Goal: Task Accomplishment & Management: Use online tool/utility

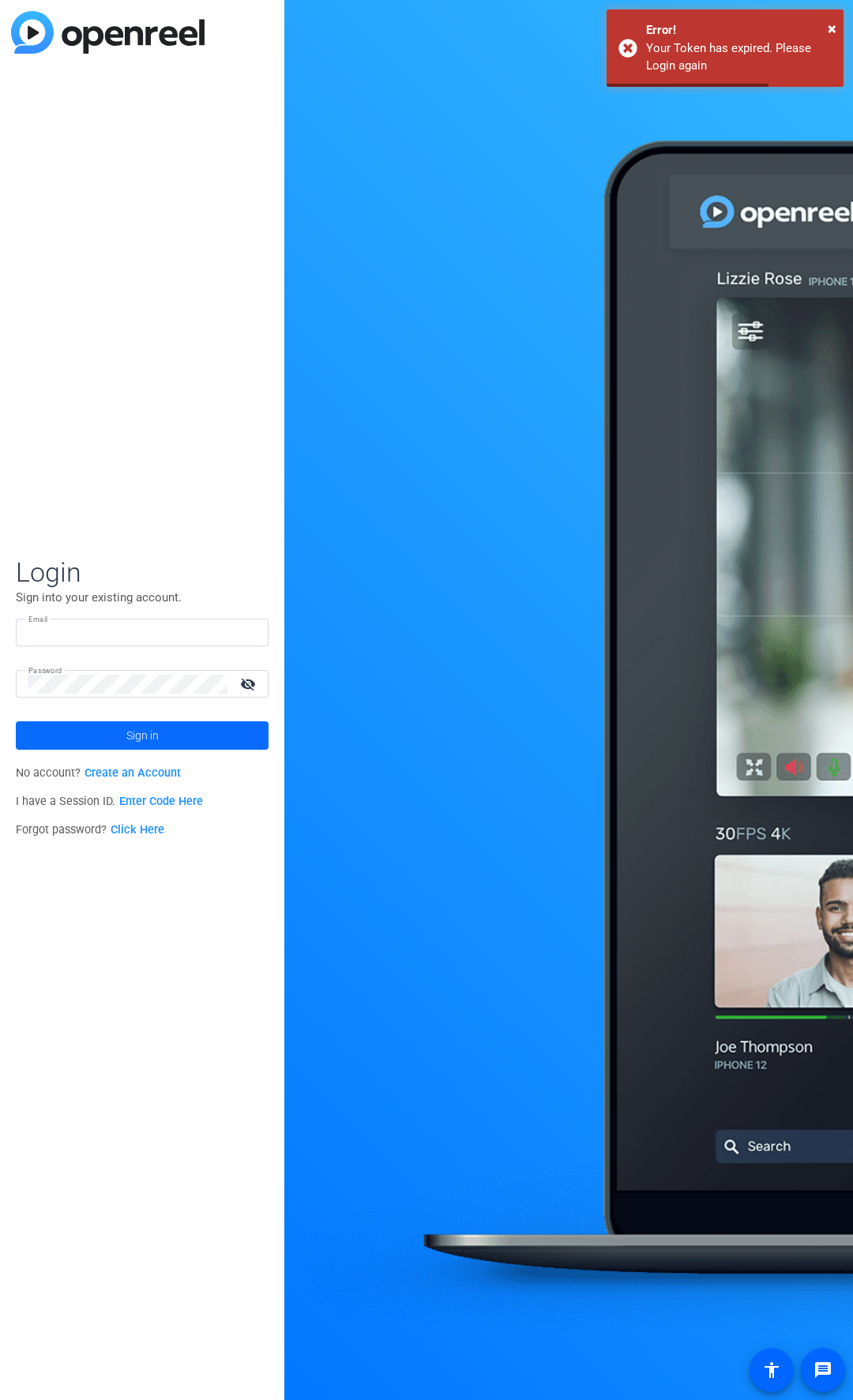
type input "aveloz@jamespublishing.com"
click at [123, 748] on span at bounding box center [142, 736] width 253 height 38
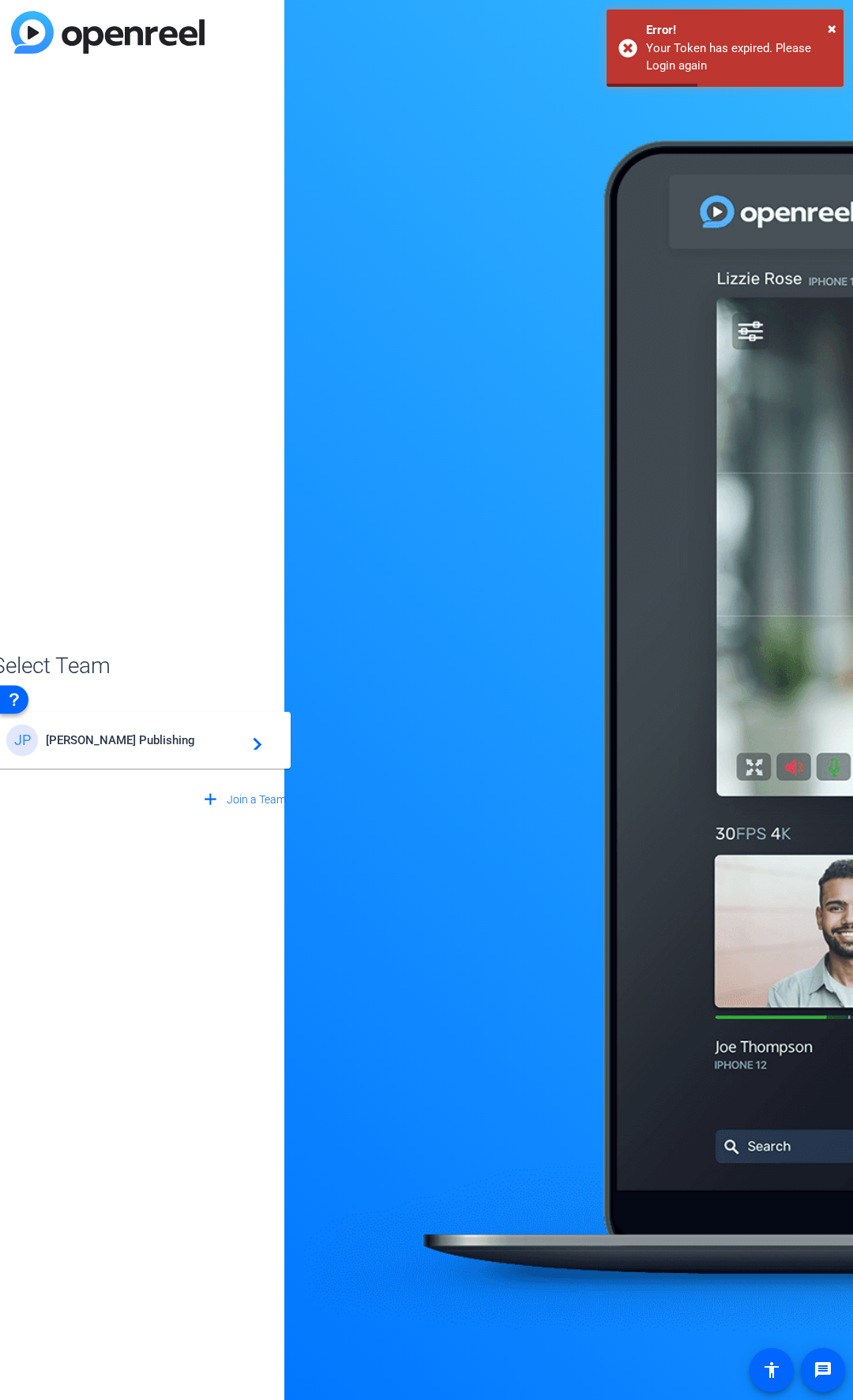
click at [47, 739] on span "James Publishing" at bounding box center [145, 741] width 197 height 15
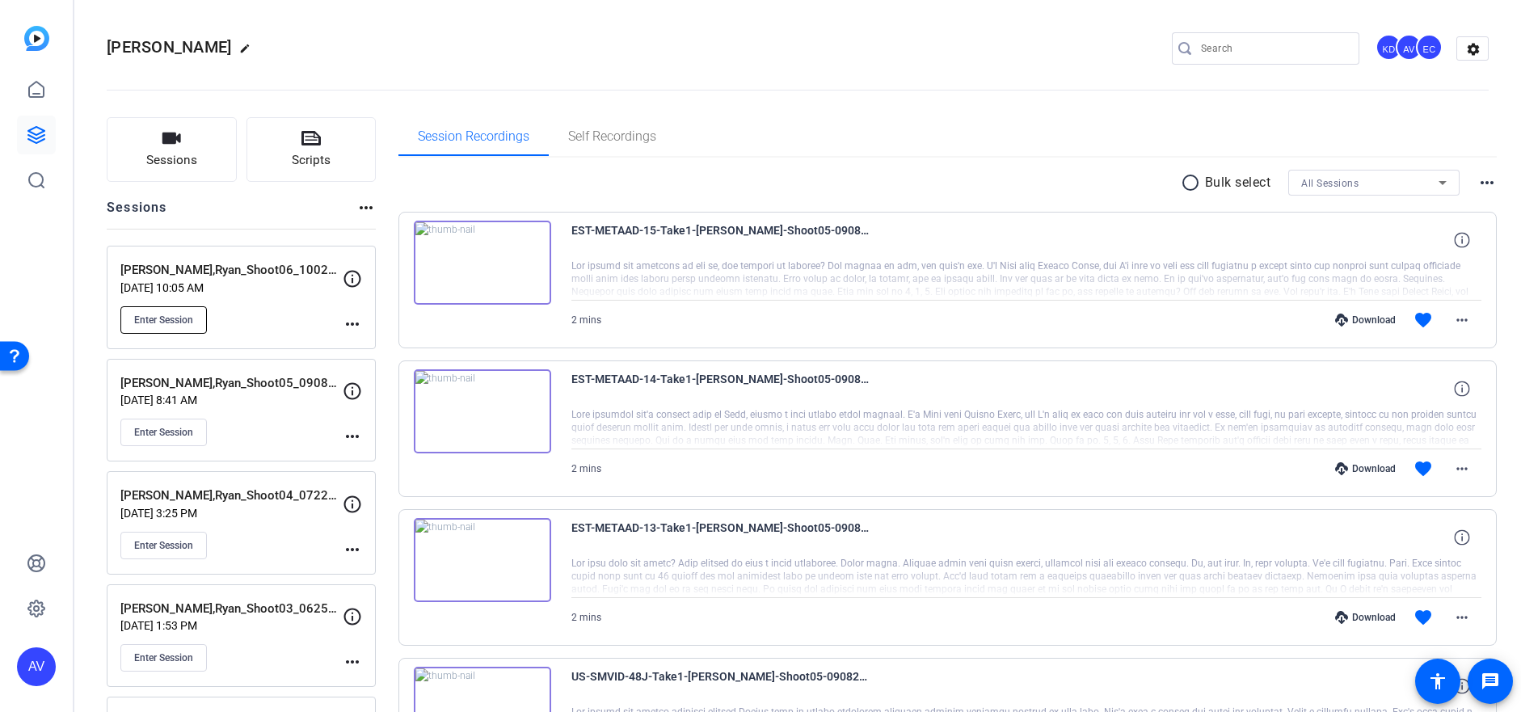
click at [145, 330] on button "Enter Session" at bounding box center [163, 319] width 86 height 27
click at [167, 432] on span "Enter Session" at bounding box center [163, 432] width 59 height 13
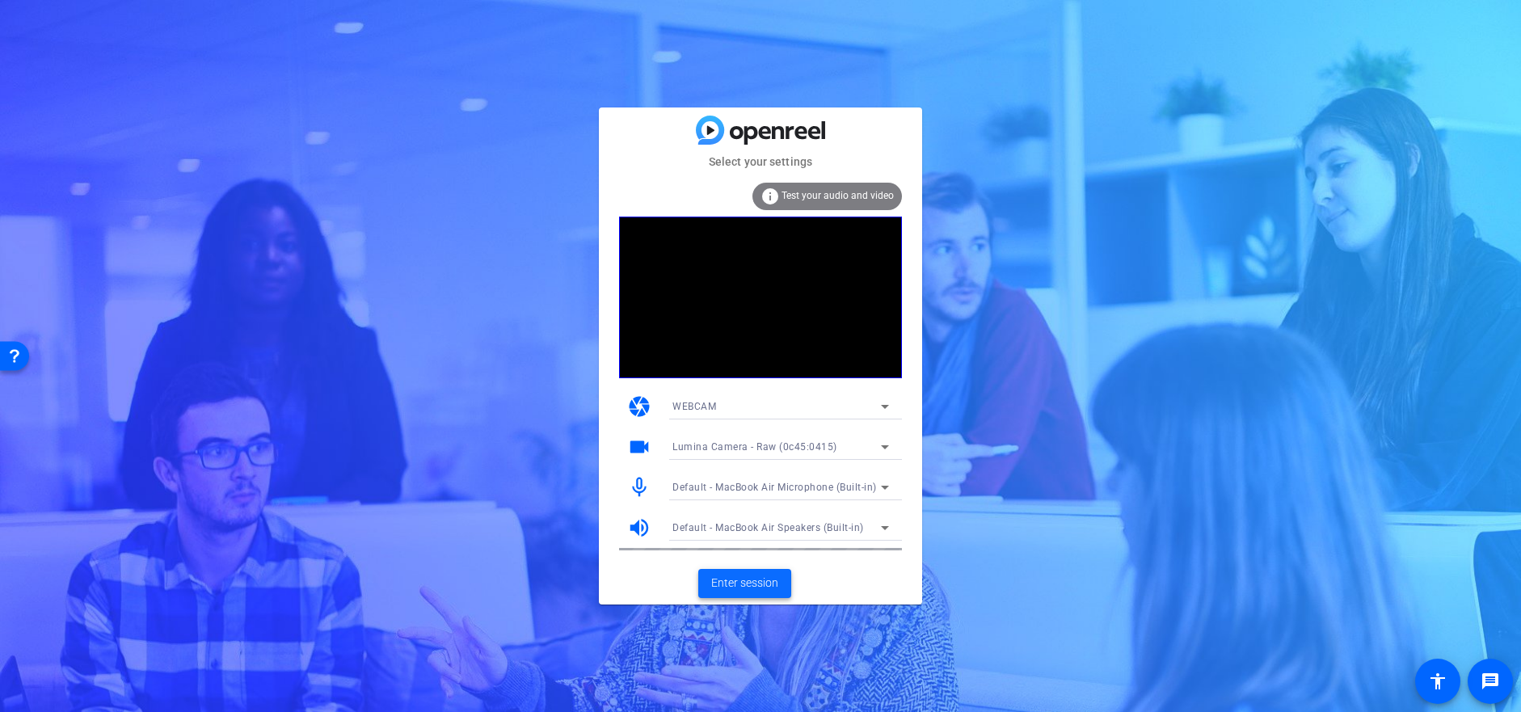
click at [739, 592] on span at bounding box center [744, 583] width 93 height 39
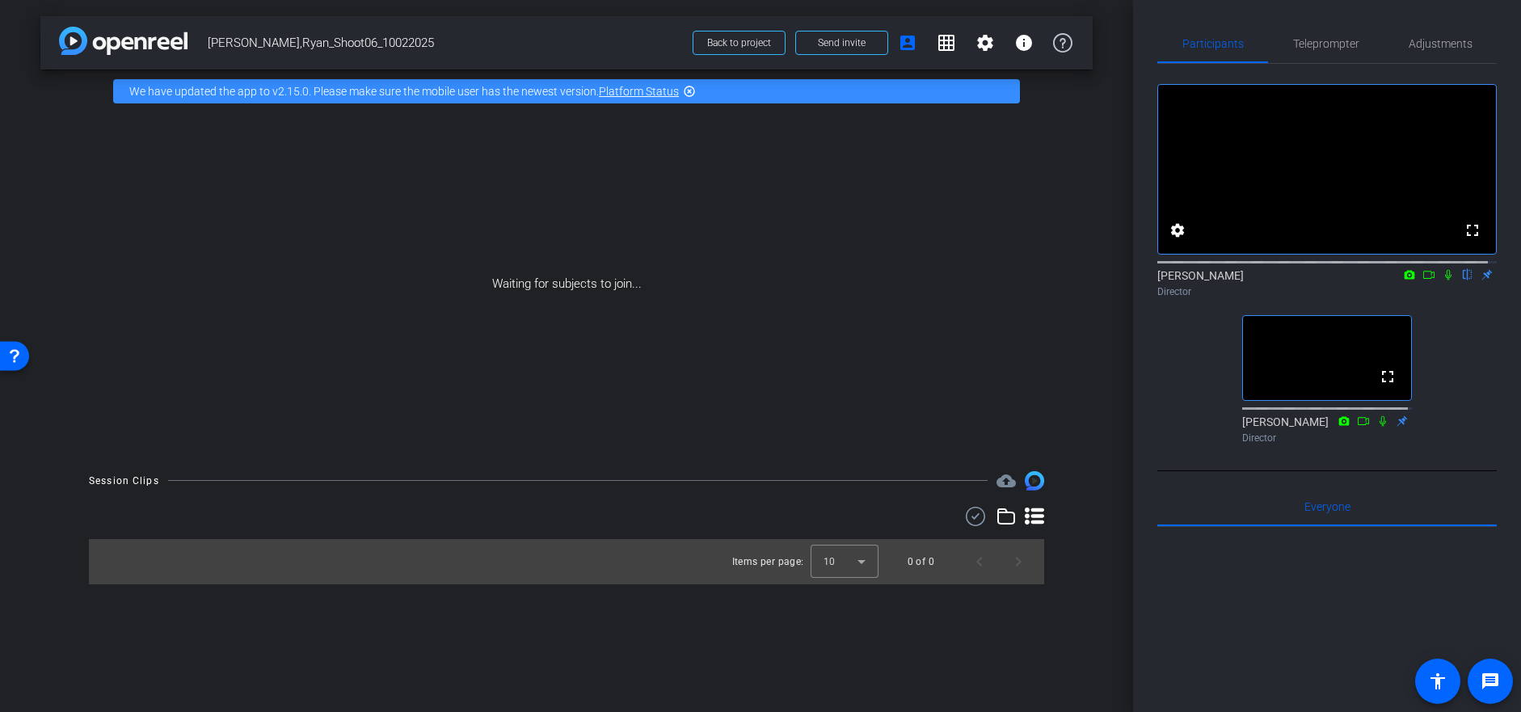
click at [1441, 280] on icon at bounding box center [1447, 274] width 13 height 11
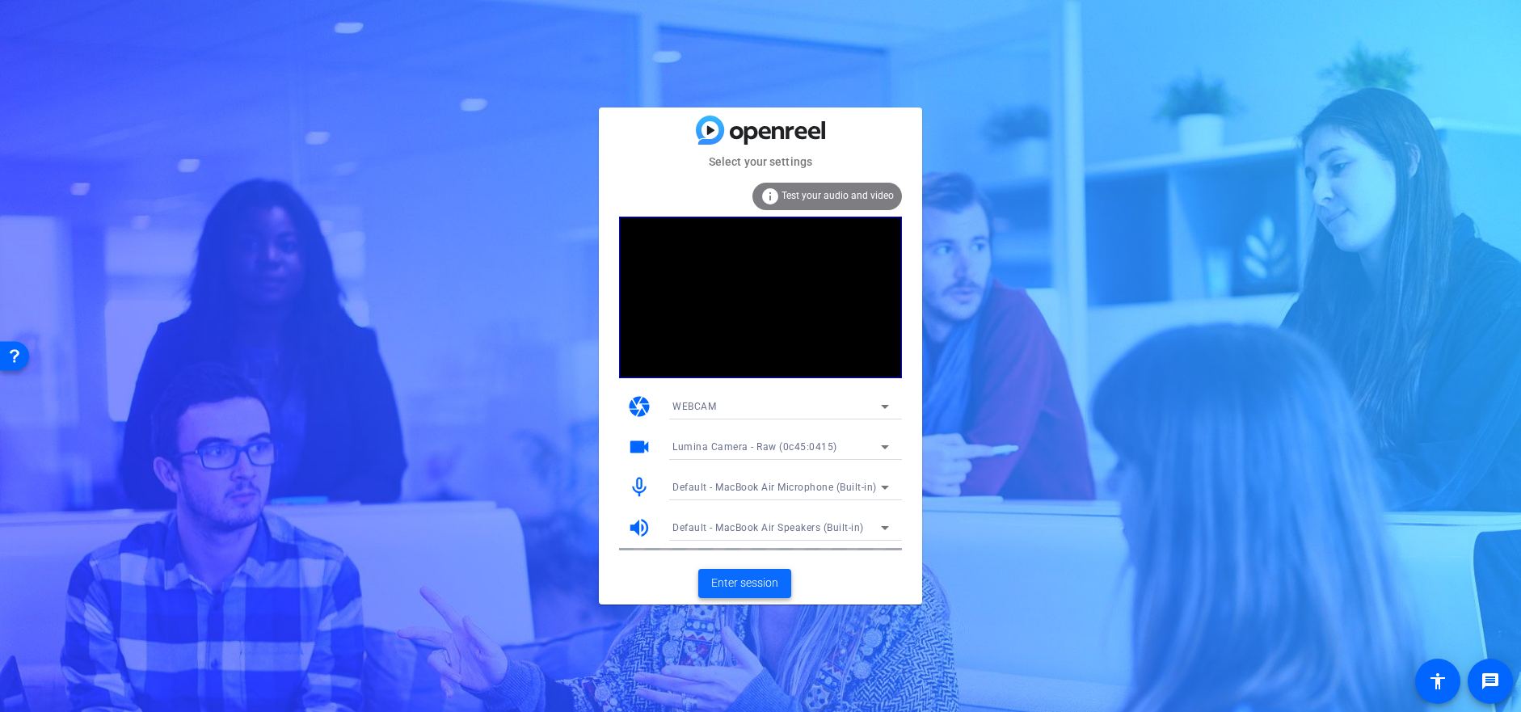
click at [726, 585] on span "Enter session" at bounding box center [744, 582] width 67 height 17
